Goal: Information Seeking & Learning: Learn about a topic

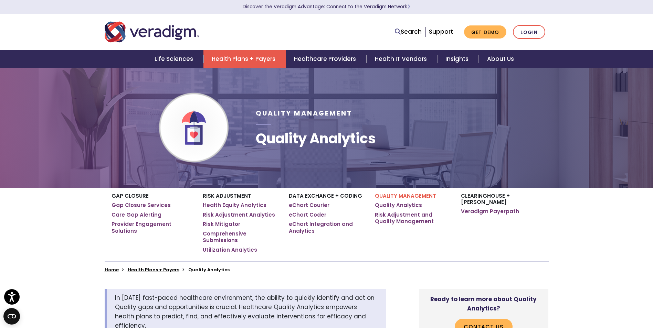
click at [251, 216] on link "Risk Adjustment Analytics" at bounding box center [239, 215] width 72 height 7
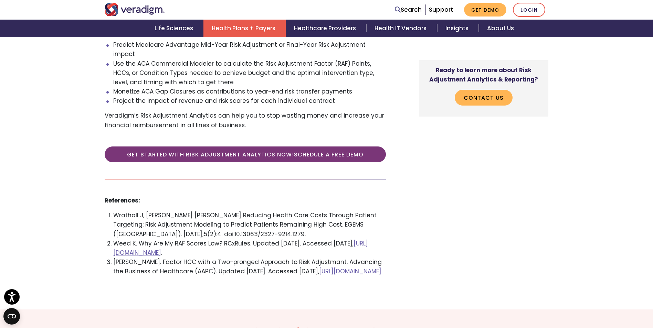
scroll to position [1239, 0]
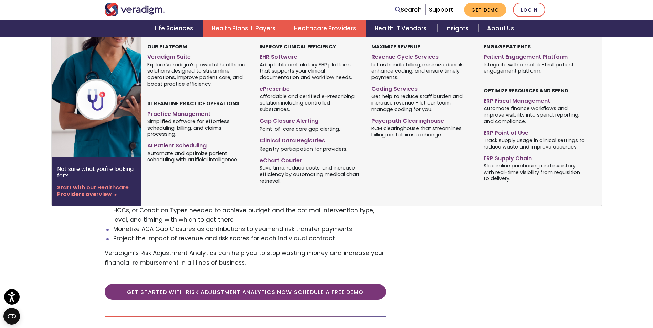
click at [316, 32] on link "Healthcare Providers" at bounding box center [326, 29] width 81 height 18
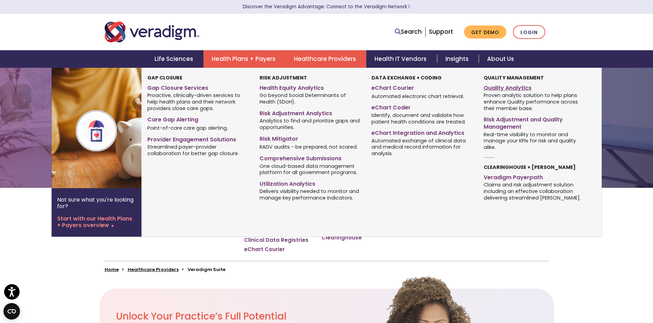
click at [521, 86] on link "Quality Analytics" at bounding box center [535, 87] width 102 height 10
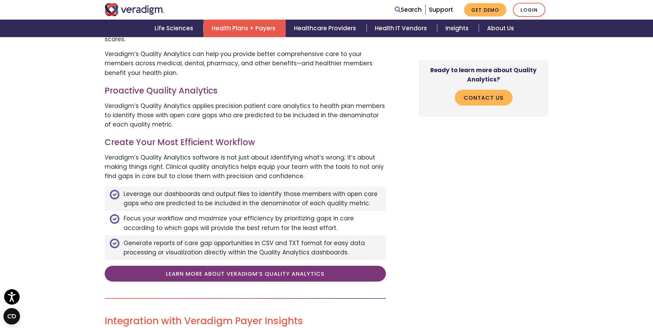
scroll to position [379, 0]
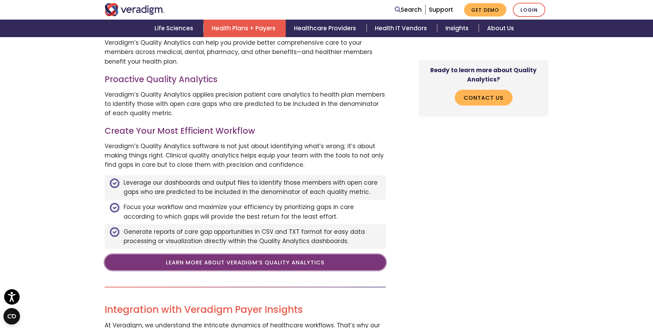
click at [289, 255] on link "Learn More About Veradigm’s Quality Analytics" at bounding box center [245, 263] width 281 height 16
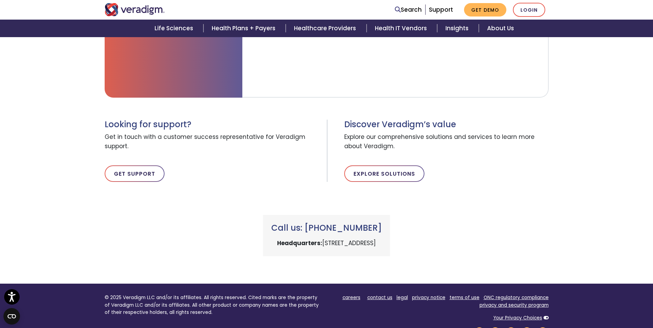
scroll to position [310, 0]
